Goal: Register for event/course

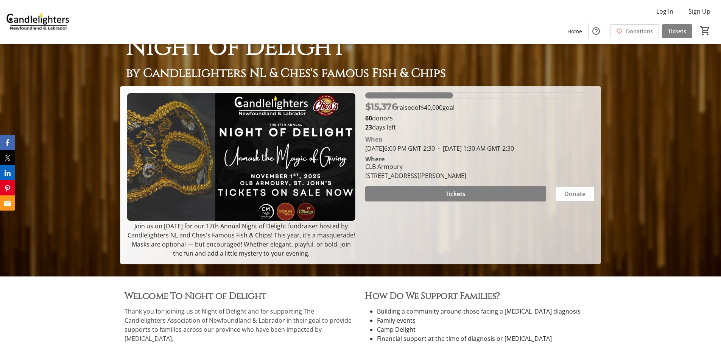
scroll to position [76, 0]
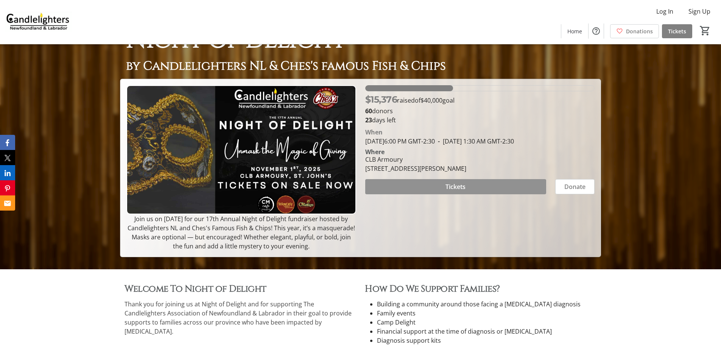
click at [437, 191] on span at bounding box center [455, 187] width 181 height 18
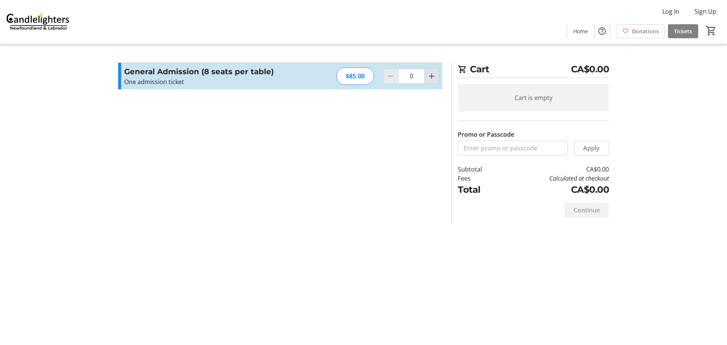
click at [427, 79] on mat-icon "Increment by one" at bounding box center [431, 76] width 9 height 9
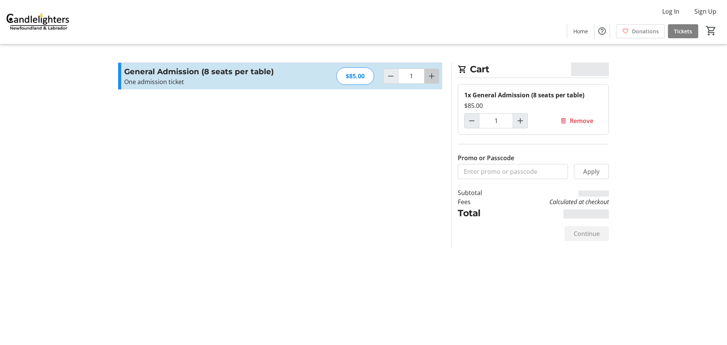
click at [427, 77] on mat-icon "Increment by one" at bounding box center [431, 76] width 9 height 9
type input "2"
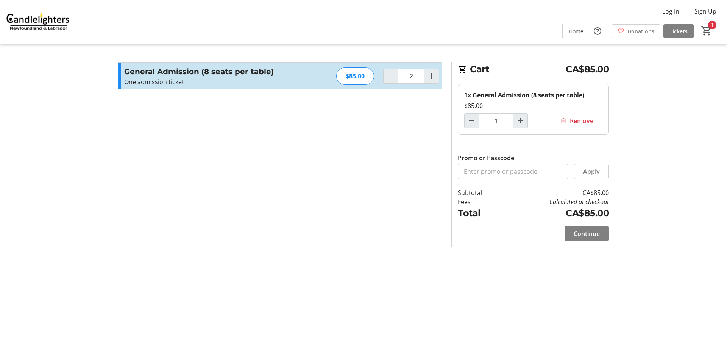
type input "2"
drag, startPoint x: 44, startPoint y: 19, endPoint x: 41, endPoint y: 20, distance: 3.9
click at [44, 19] on img at bounding box center [38, 22] width 67 height 38
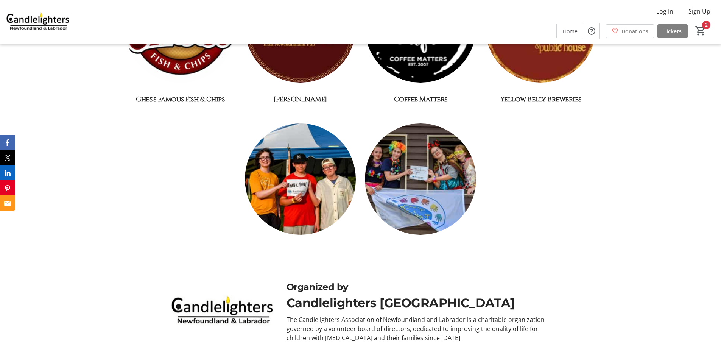
scroll to position [1088, 0]
